Goal: Information Seeking & Learning: Learn about a topic

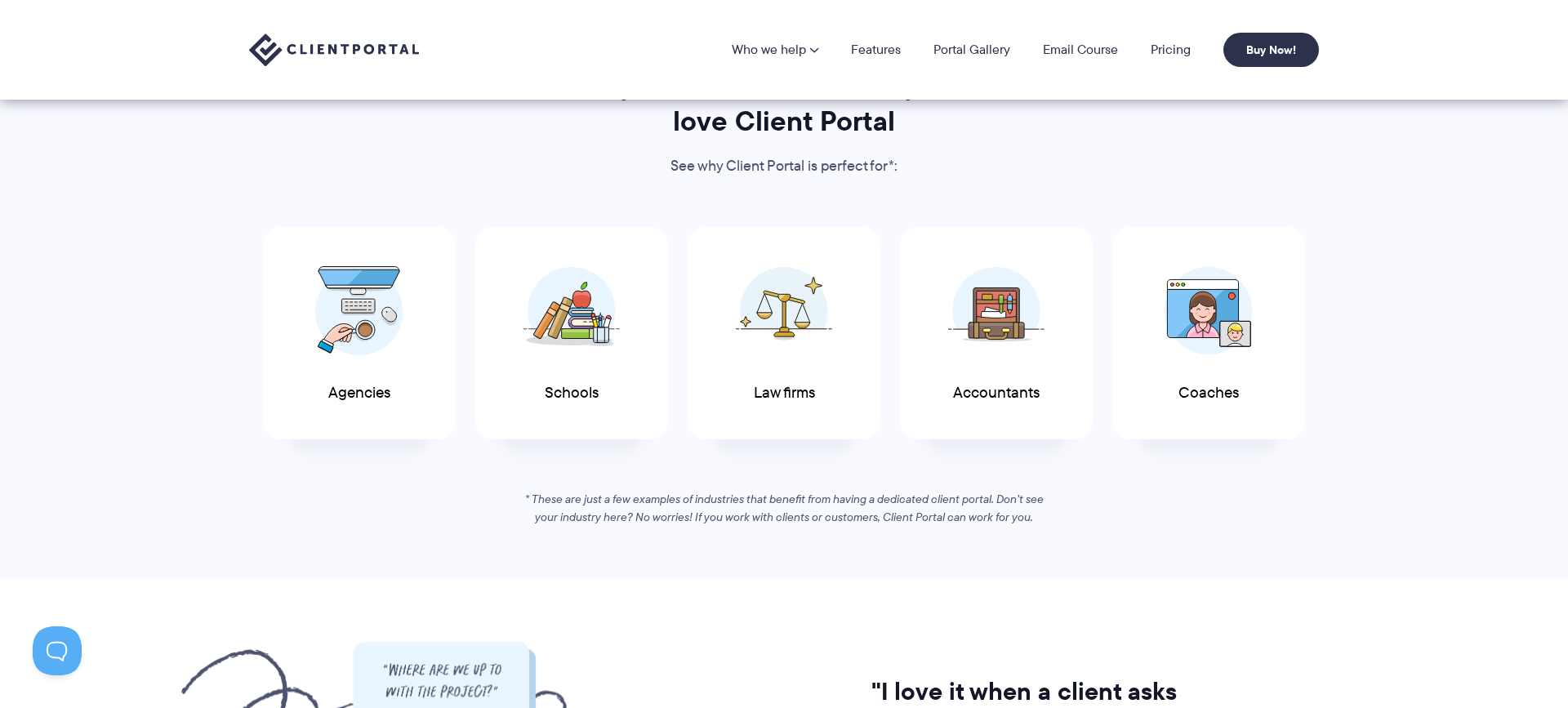
scroll to position [629, 0]
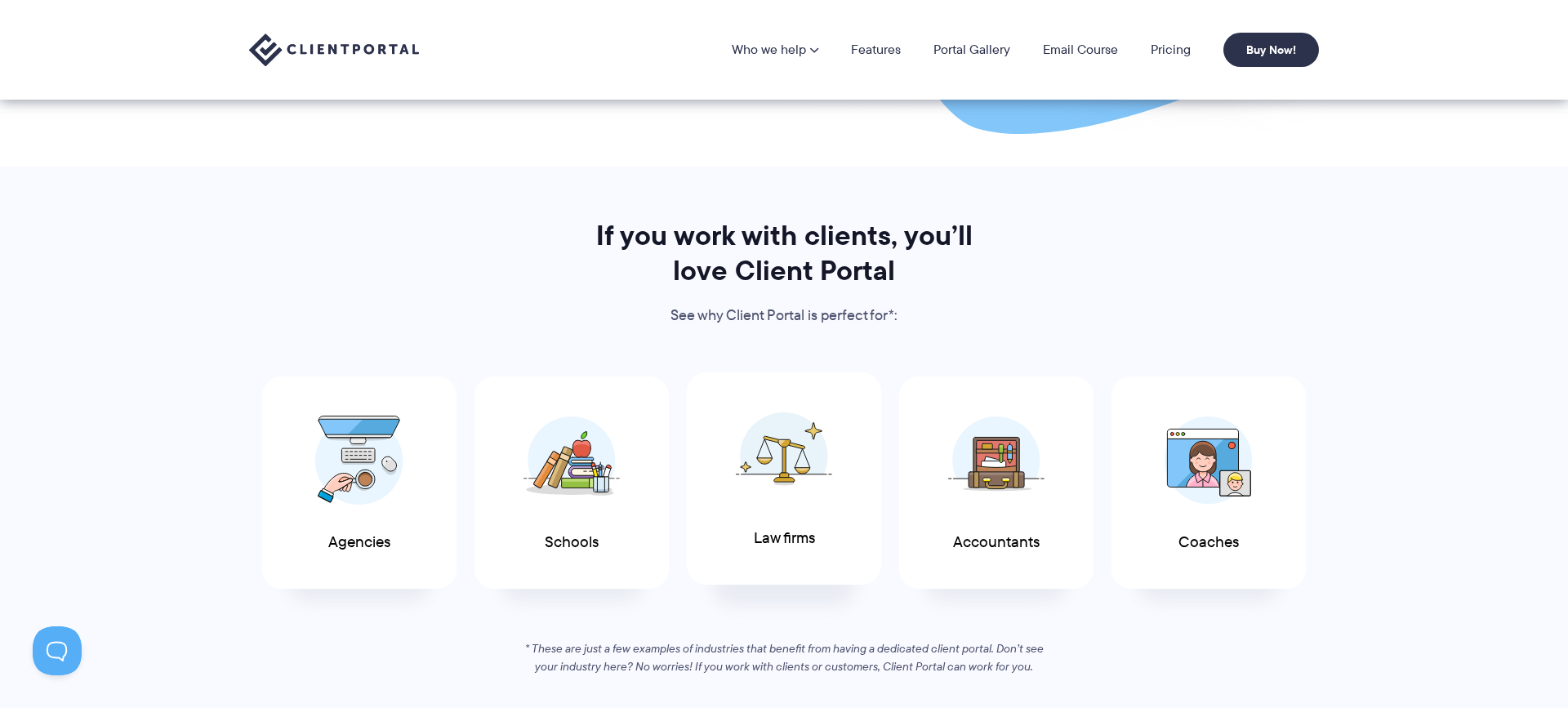
click at [749, 457] on img at bounding box center [784, 456] width 97 height 89
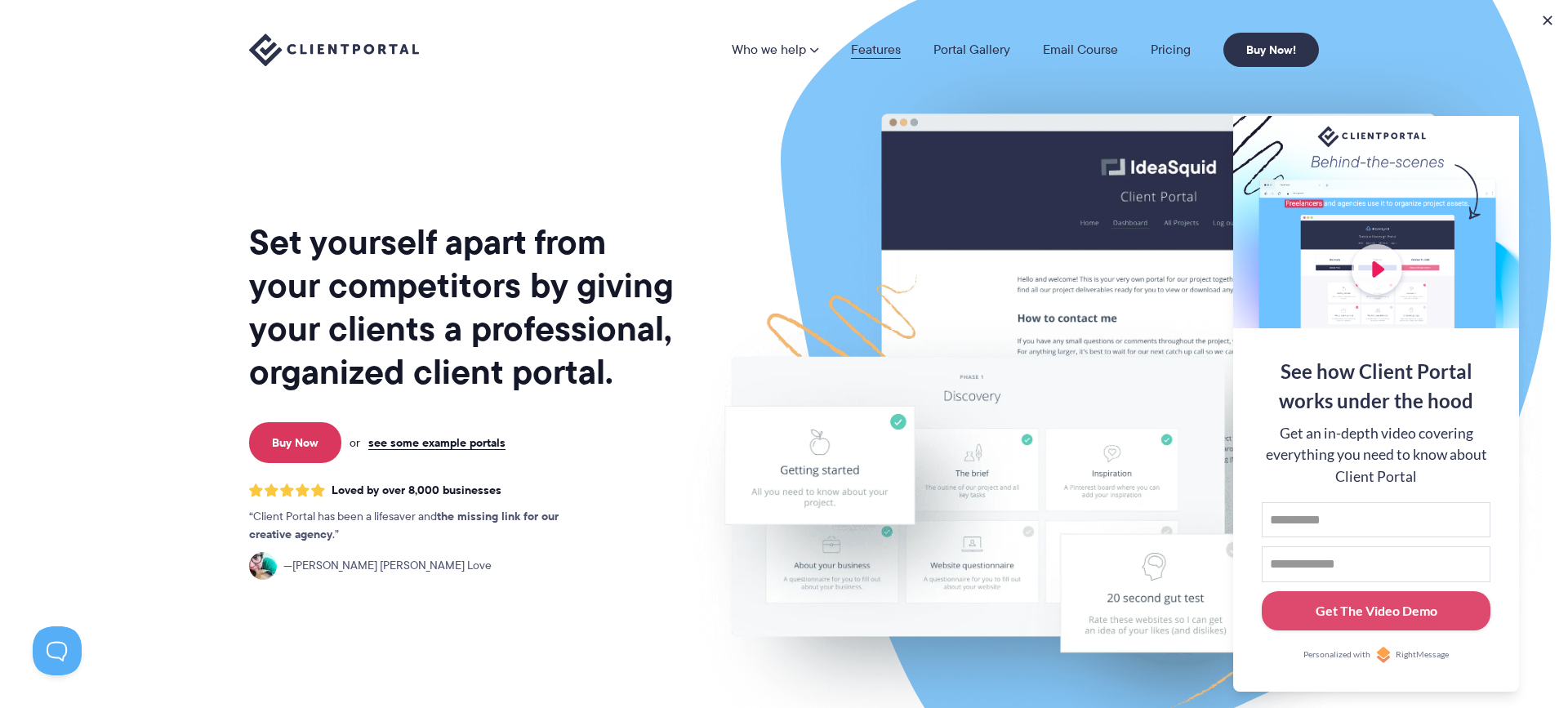
scroll to position [0, 0]
click at [883, 45] on link "Features" at bounding box center [876, 50] width 50 height 13
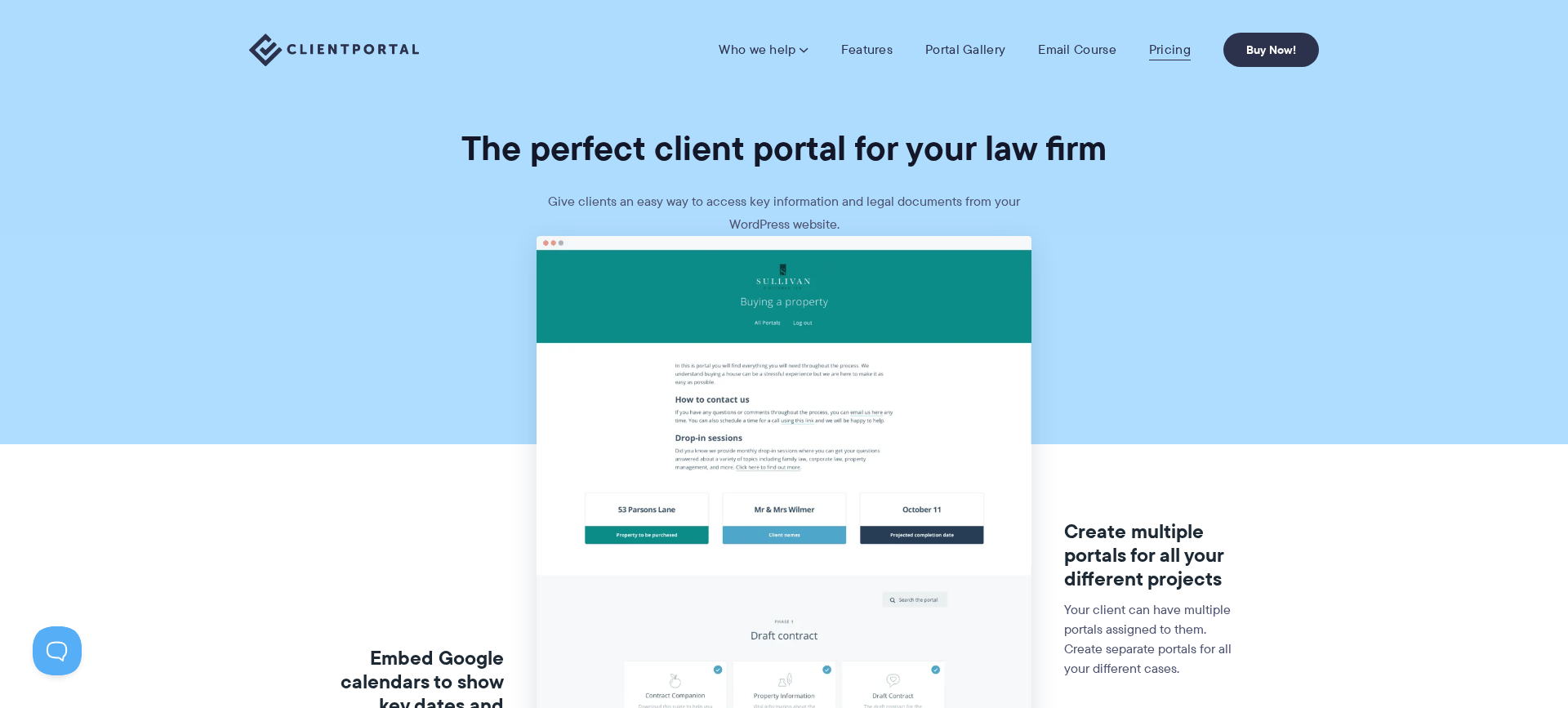
click at [1180, 49] on link "Pricing" at bounding box center [1170, 50] width 42 height 16
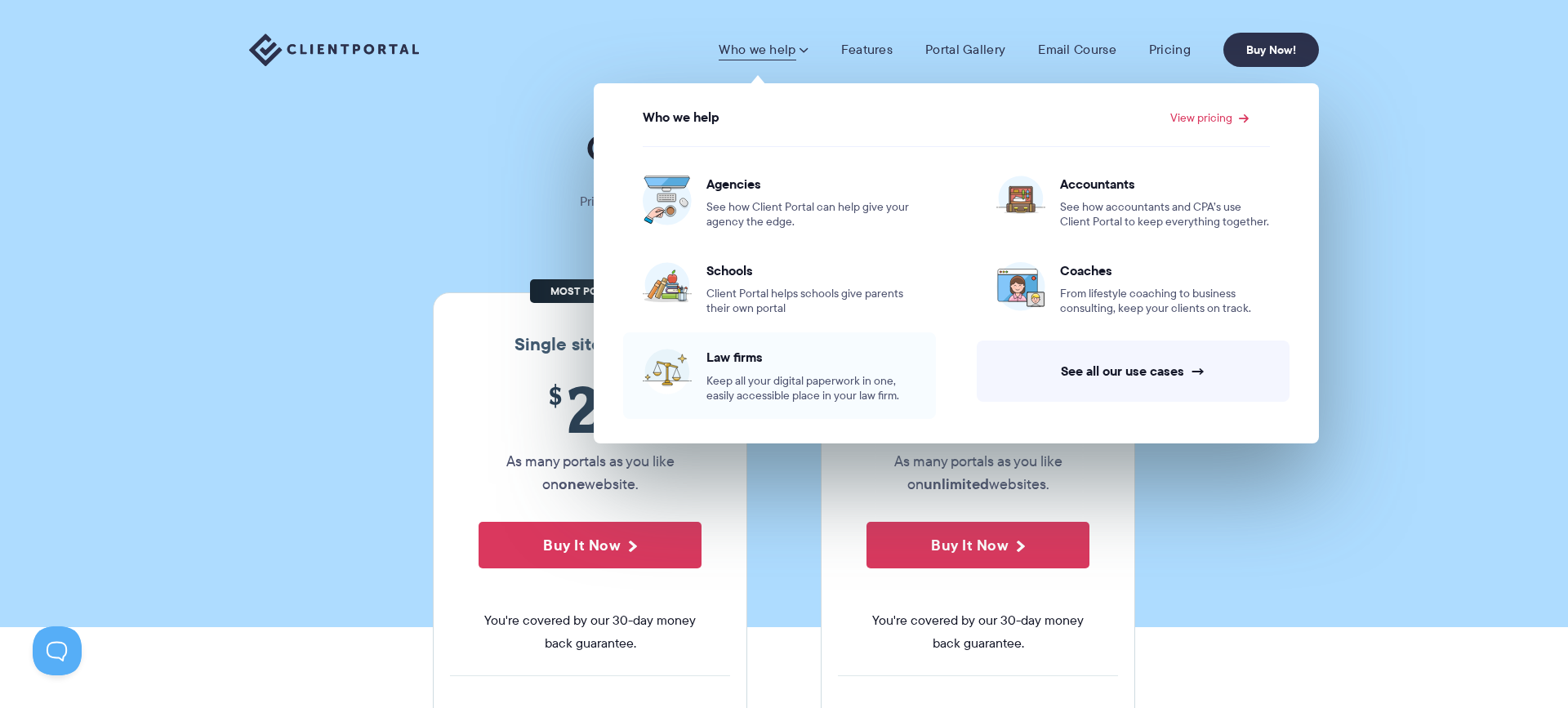
scroll to position [-6, 3]
click at [886, 378] on span "Keep all your digital paperwork in one, easily accessible place in your law fir…" at bounding box center [812, 389] width 210 height 29
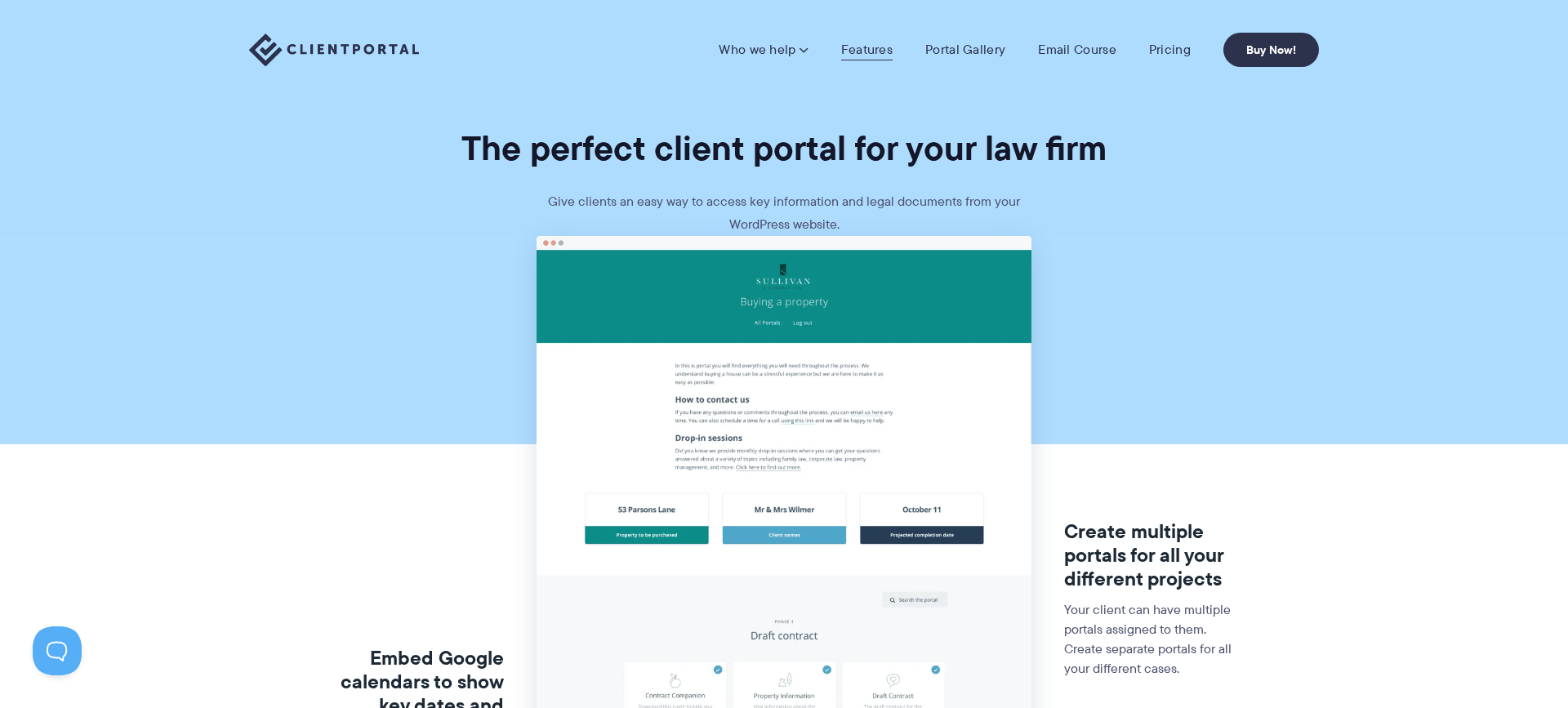
click at [883, 45] on link "Features" at bounding box center [867, 50] width 51 height 16
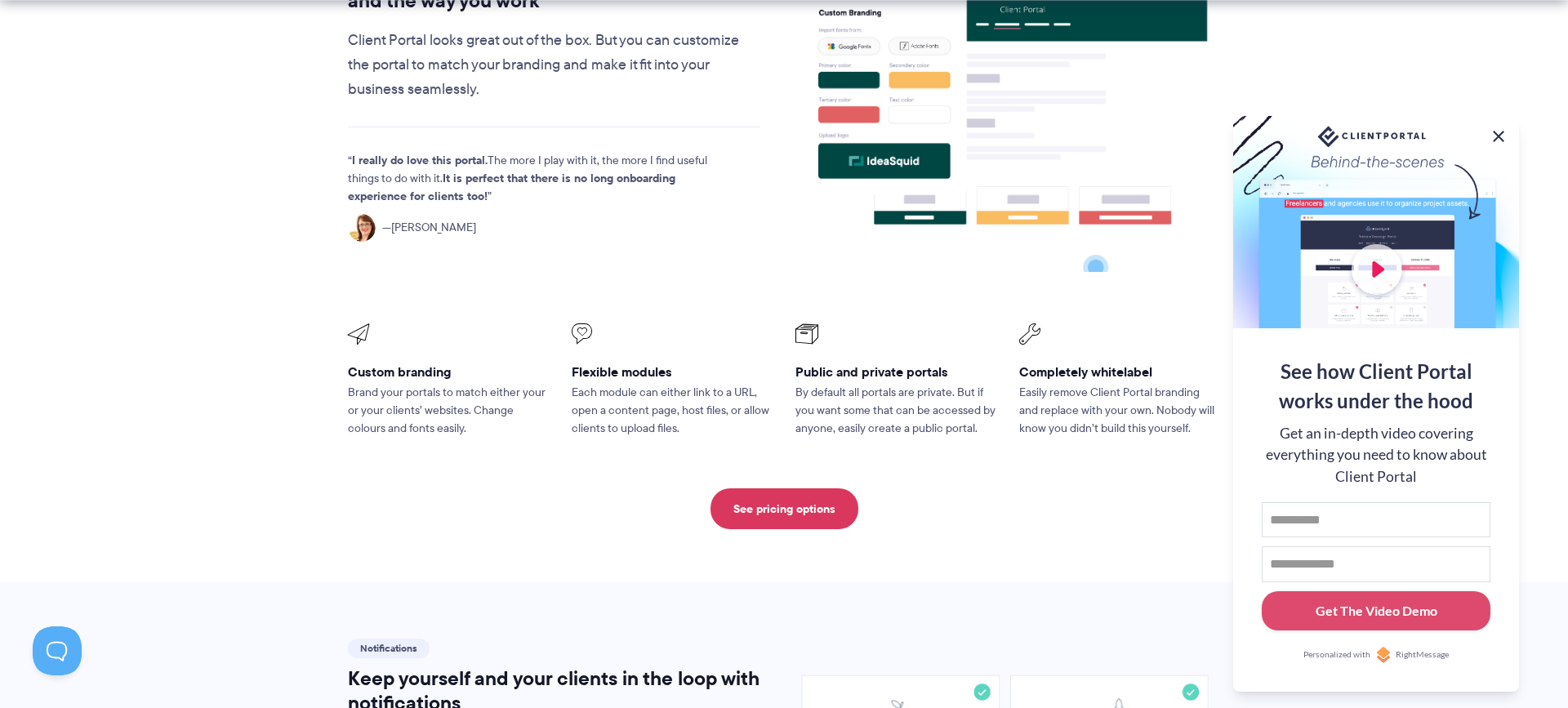
scroll to position [614, 1]
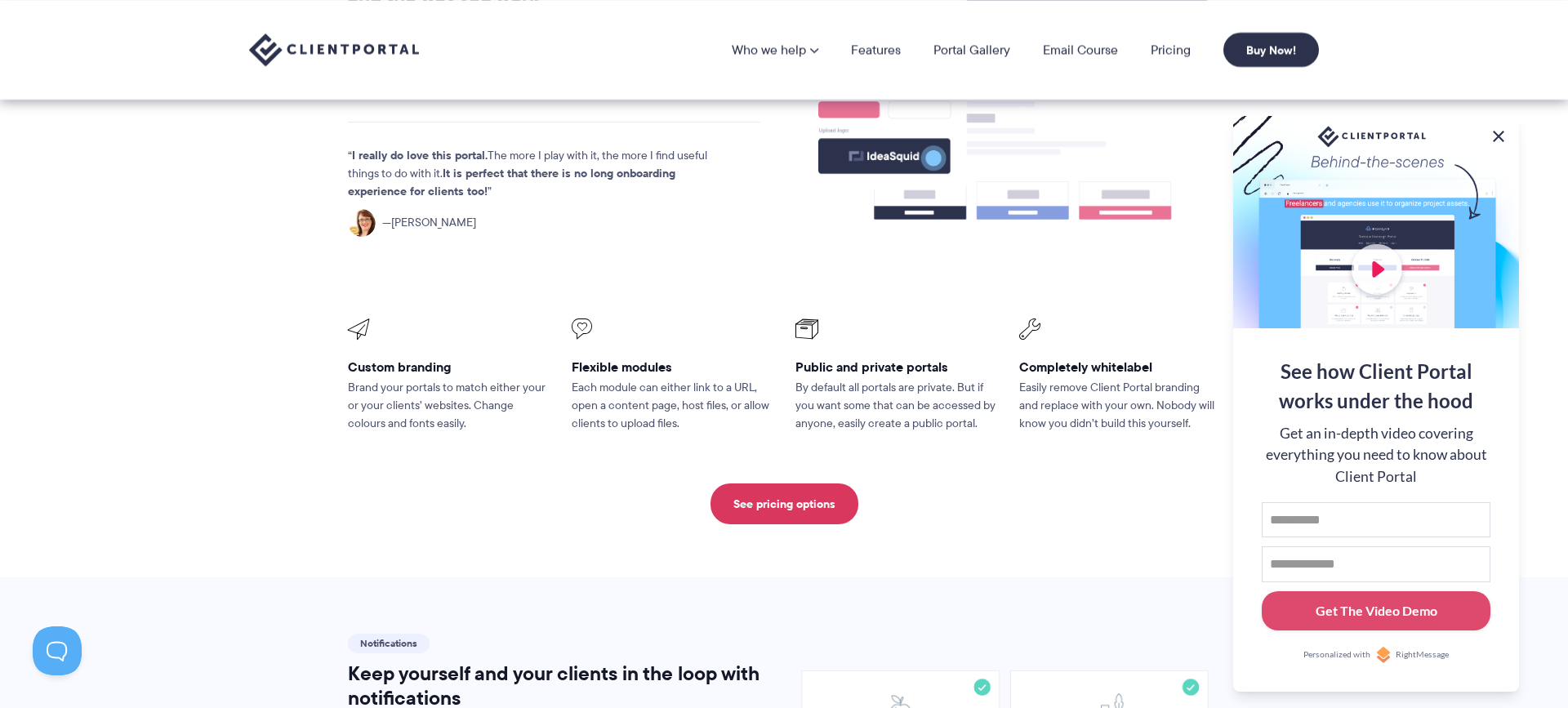
click at [1496, 133] on button at bounding box center [1499, 136] width 20 height 20
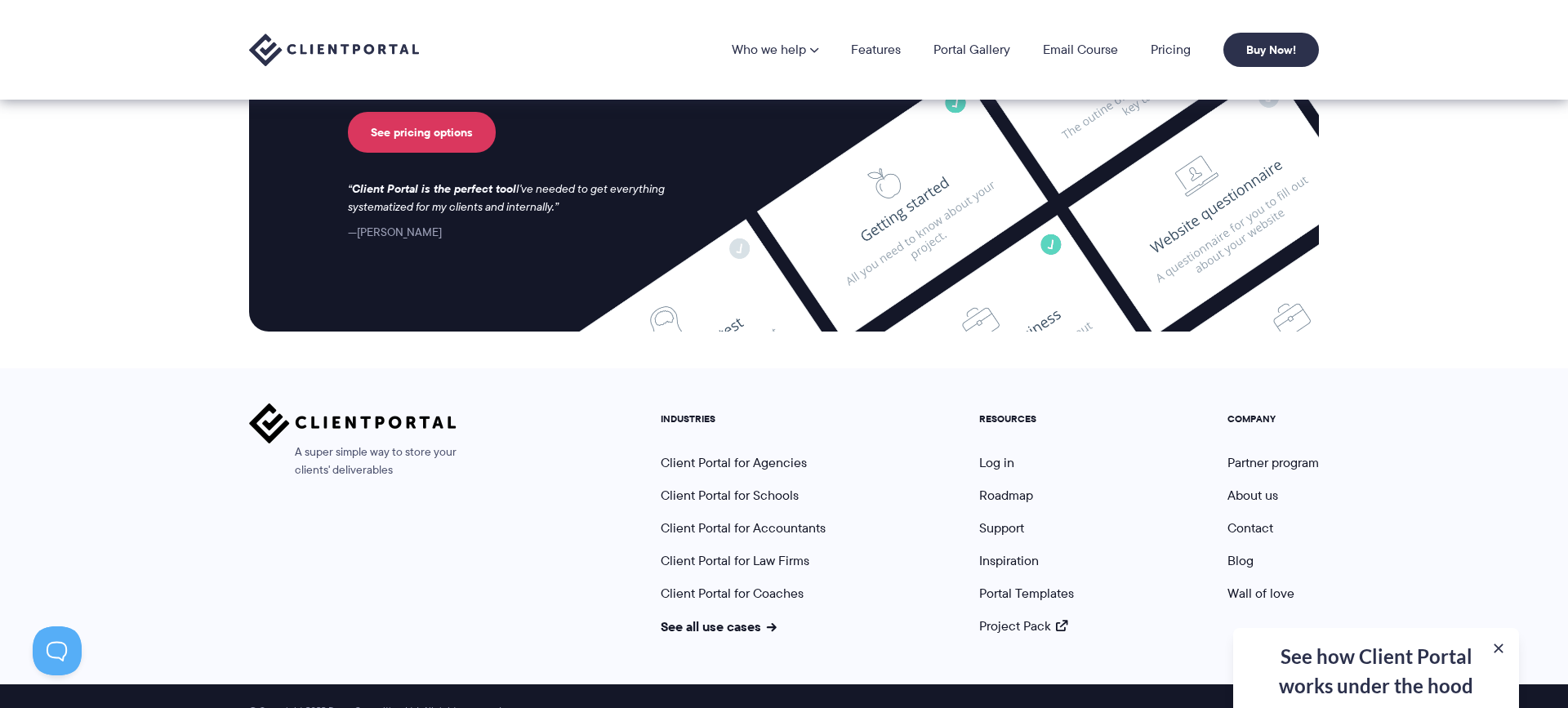
scroll to position [4355, 0]
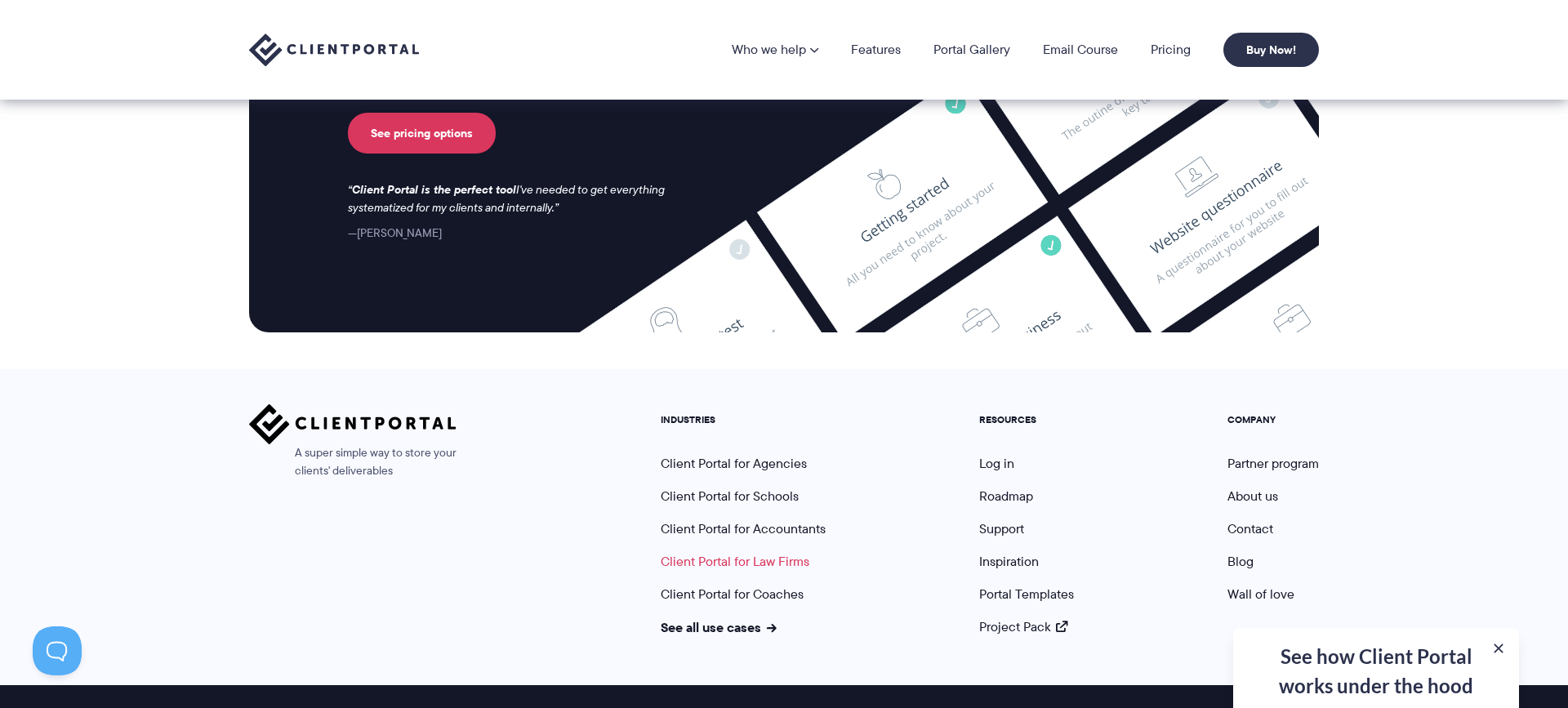
click at [707, 552] on link "Client Portal for Law Firms" at bounding box center [735, 561] width 149 height 19
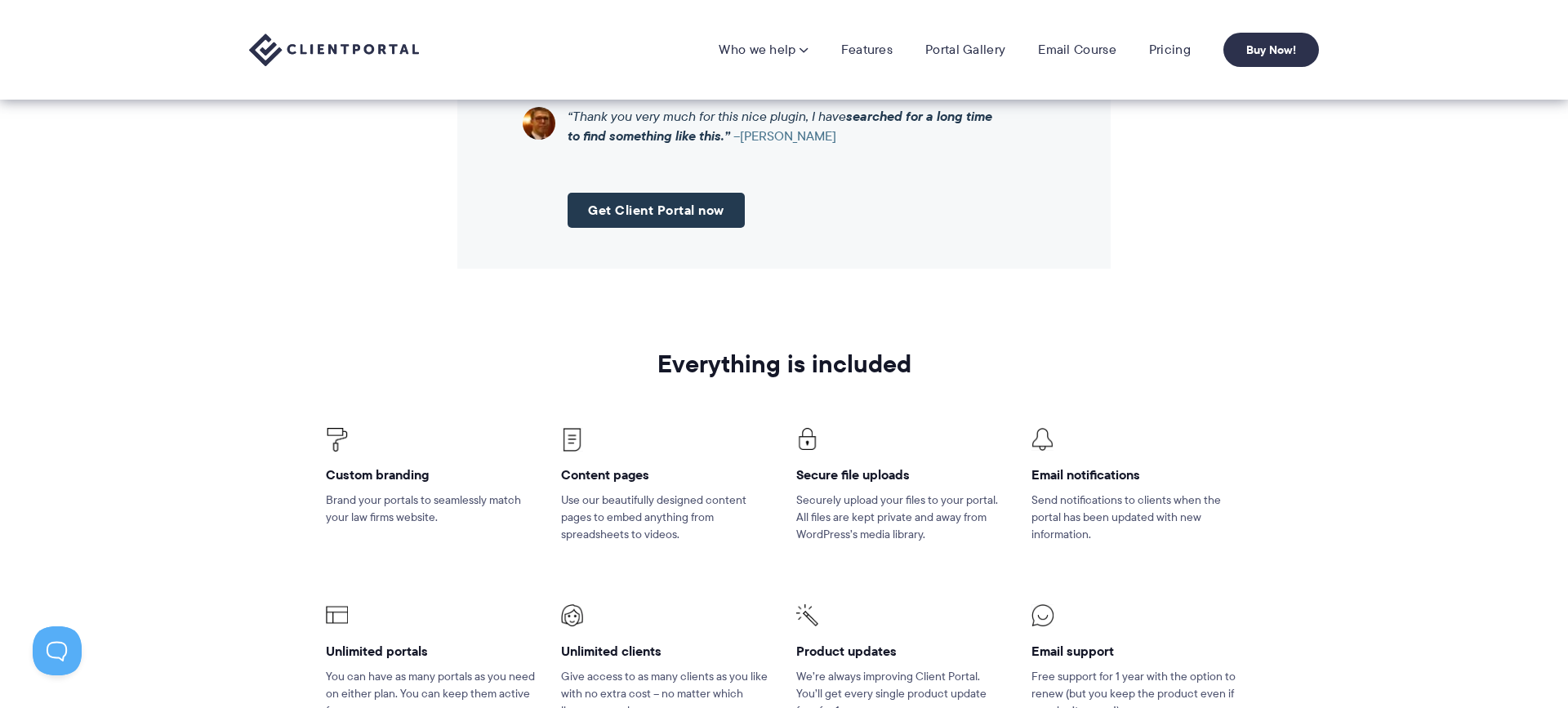
scroll to position [1882, 0]
